Goal: Navigation & Orientation: Go to known website

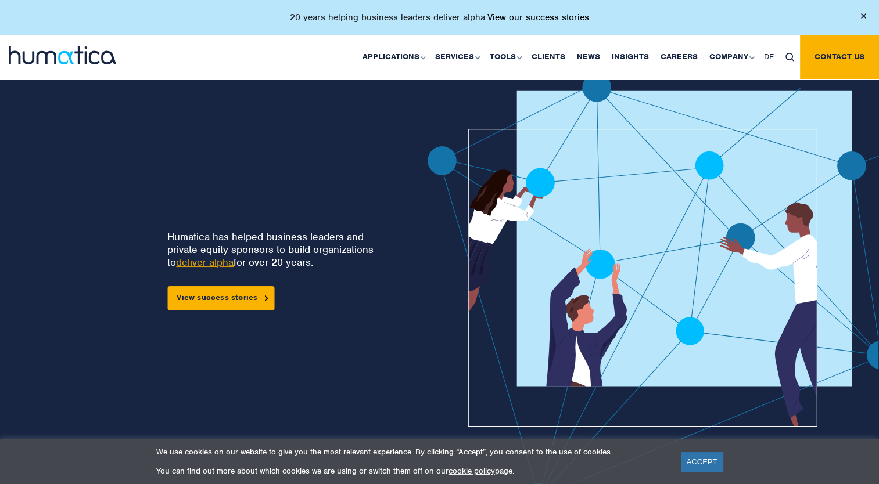
click at [861, 16] on img at bounding box center [863, 15] width 5 height 5
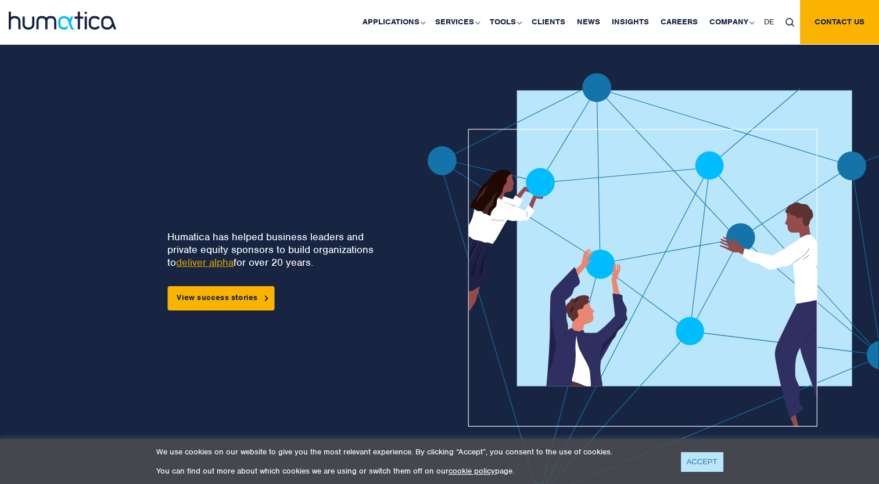
click at [711, 465] on link "ACCEPT" at bounding box center [702, 461] width 42 height 19
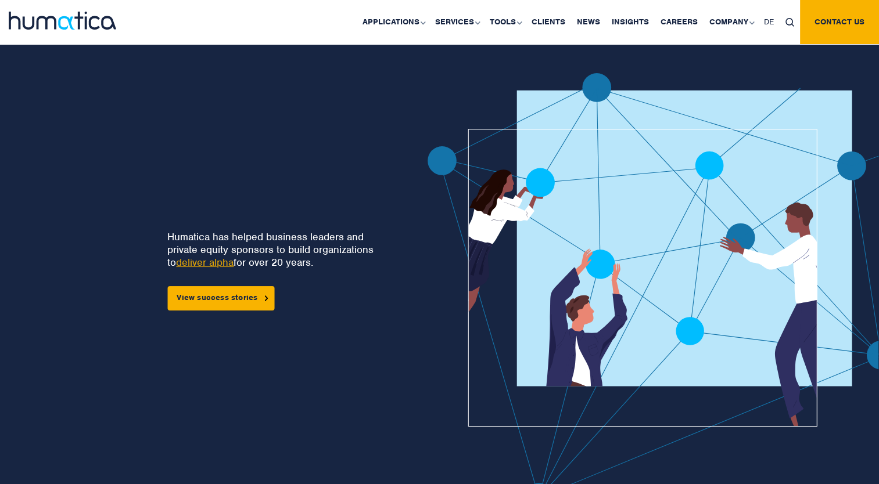
click at [49, 18] on img at bounding box center [62, 21] width 107 height 18
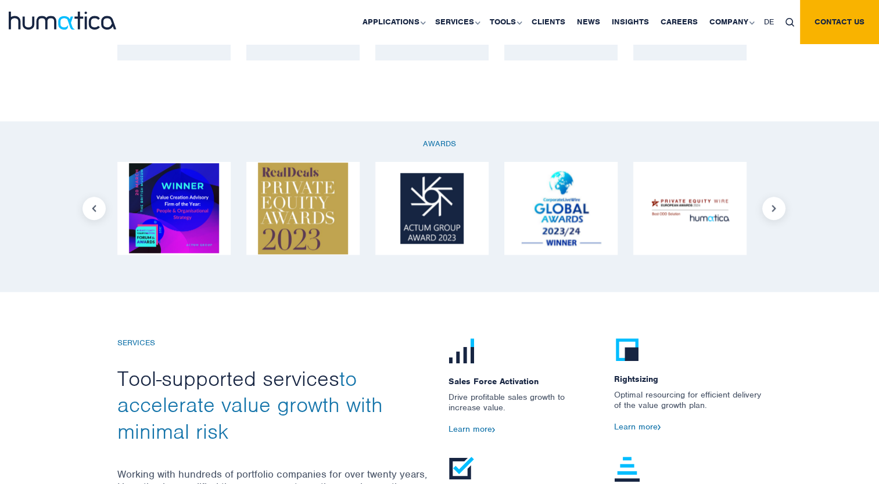
scroll to position [743, 0]
